Goal: Check status: Check status

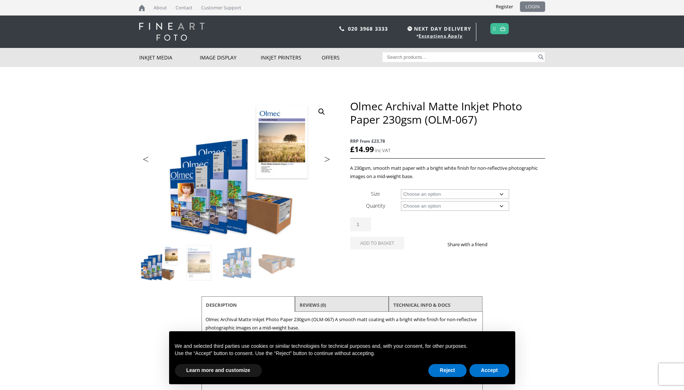
click at [532, 6] on link "LOGIN" at bounding box center [532, 6] width 25 height 10
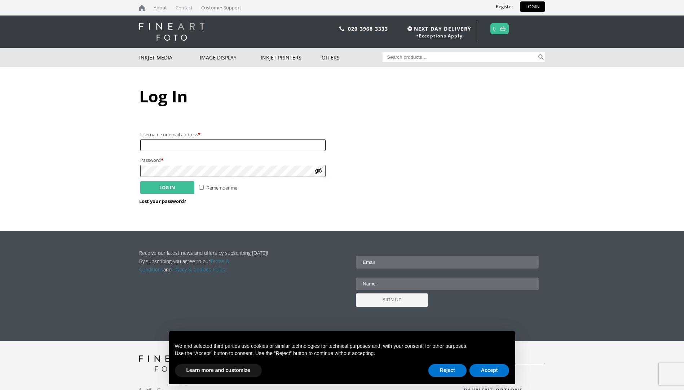
type input "[EMAIL_ADDRESS][DOMAIN_NAME]"
click at [161, 190] on button "Log in" at bounding box center [167, 187] width 54 height 13
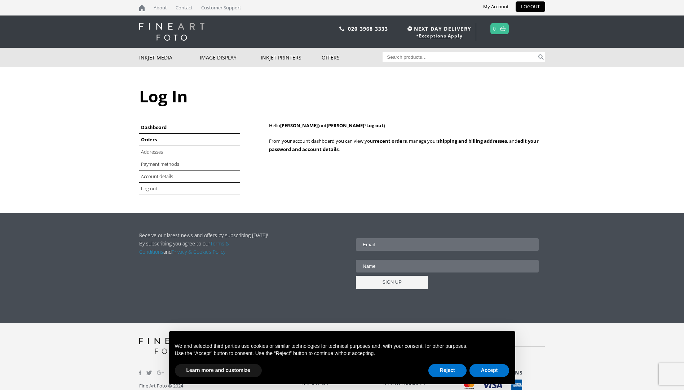
click at [153, 138] on link "Orders" at bounding box center [149, 139] width 16 height 6
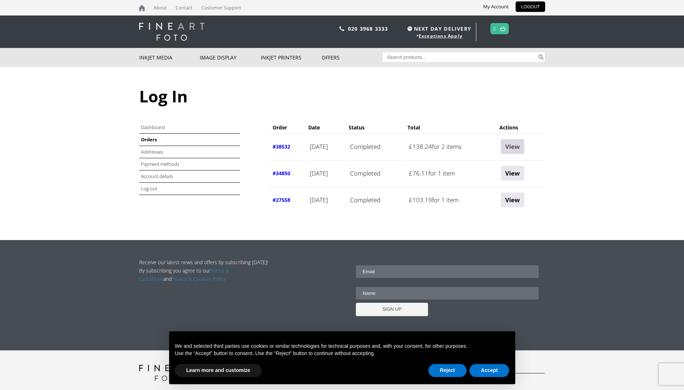
click at [524, 147] on link "View" at bounding box center [512, 146] width 23 height 15
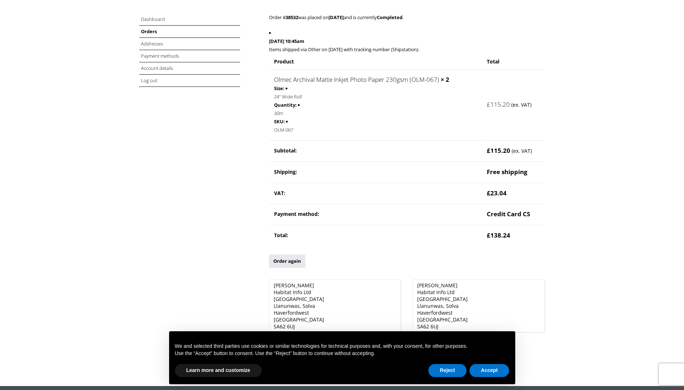
scroll to position [144, 0]
